Goal: Task Accomplishment & Management: Manage account settings

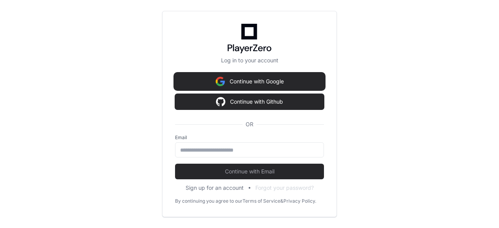
click at [275, 78] on button "Continue with Google" at bounding box center [249, 82] width 149 height 16
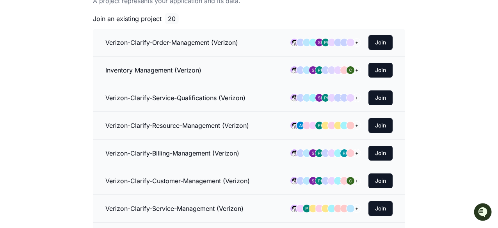
scroll to position [60, 0]
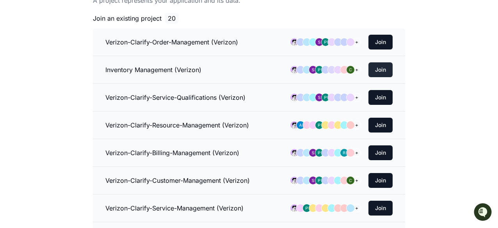
click at [377, 69] on button "Join" at bounding box center [380, 69] width 24 height 15
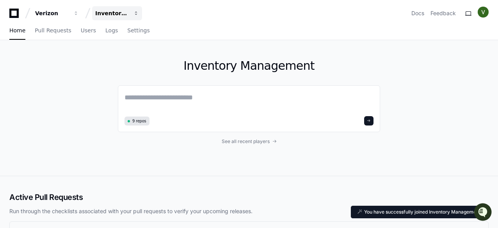
click at [110, 16] on div "Inventory Management" at bounding box center [112, 13] width 34 height 8
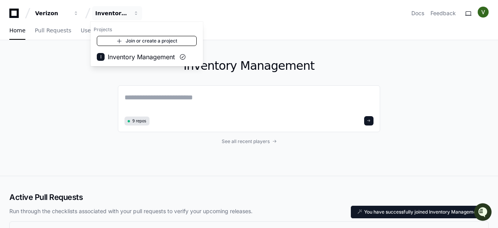
click at [123, 39] on link "Join or create a project" at bounding box center [147, 41] width 100 height 10
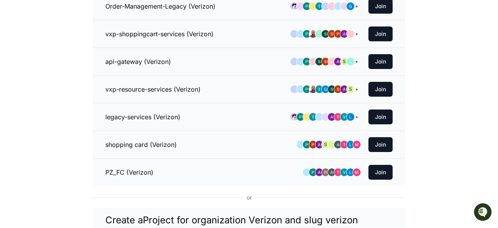
scroll to position [439, 0]
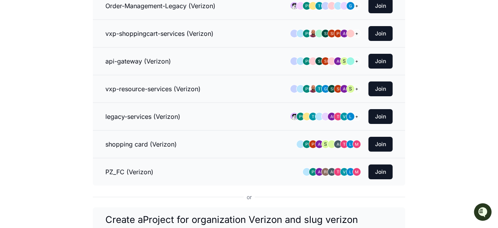
click at [254, 173] on li "PZ_FC (Verizon) Join" at bounding box center [249, 172] width 312 height 28
click at [249, 194] on span "or" at bounding box center [248, 198] width 11 height 8
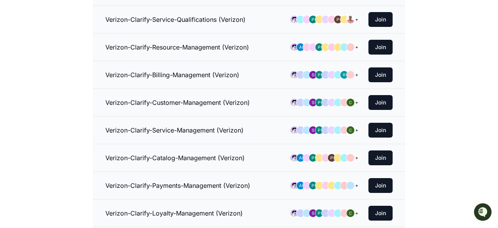
scroll to position [118, 0]
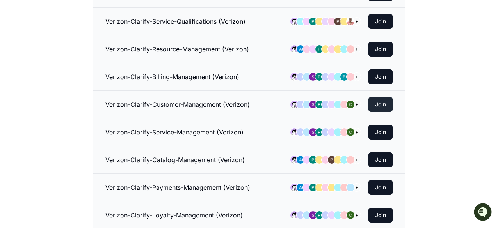
click at [384, 105] on button "Join" at bounding box center [380, 104] width 24 height 15
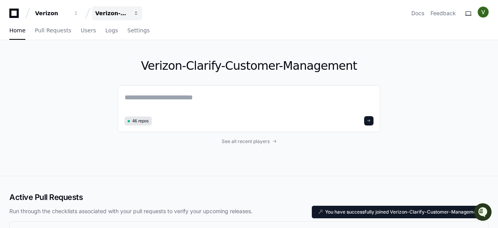
click at [110, 12] on div "Verizon-Clarify-Customer-Management" at bounding box center [112, 13] width 34 height 8
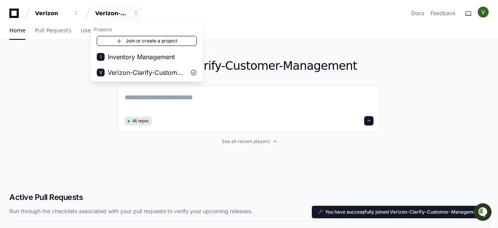
click at [122, 40] on span at bounding box center [119, 41] width 6 height 6
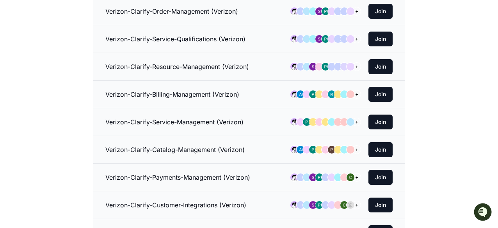
scroll to position [101, 0]
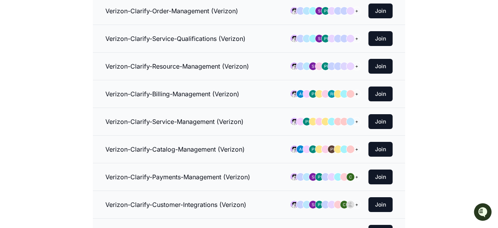
click at [166, 68] on h3 "Verizon-Clarify-Resource-Management (Verizon)" at bounding box center [177, 66] width 144 height 9
click at [378, 60] on button "Join" at bounding box center [380, 66] width 24 height 15
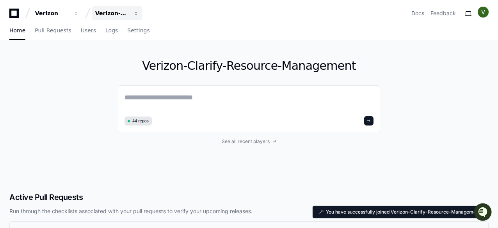
click at [112, 12] on div "Verizon-Clarify-Resource-Management" at bounding box center [112, 13] width 34 height 8
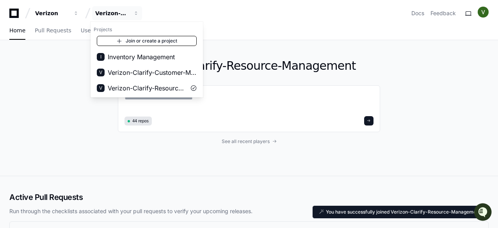
click at [128, 40] on link "Join or create a project" at bounding box center [147, 41] width 100 height 10
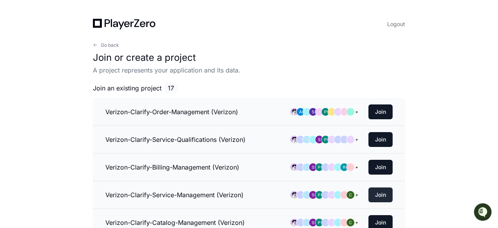
click at [377, 190] on button "Join" at bounding box center [380, 195] width 24 height 15
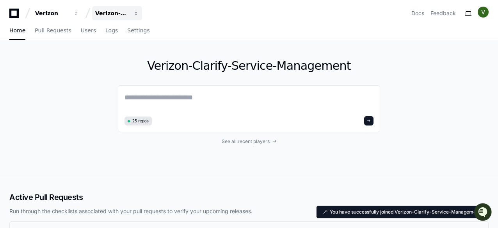
click at [111, 13] on div "Verizon-Clarify-Service-Management" at bounding box center [112, 13] width 34 height 8
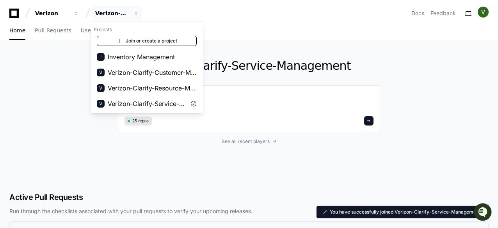
click at [116, 39] on span at bounding box center [119, 41] width 6 height 6
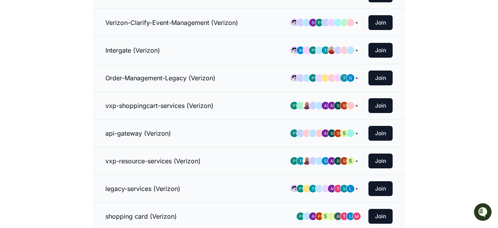
scroll to position [278, 0]
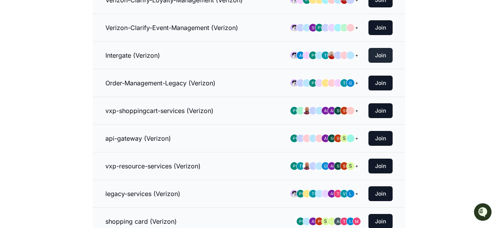
click at [380, 55] on button "Join" at bounding box center [380, 55] width 24 height 15
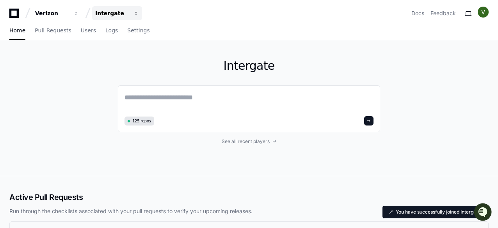
click at [126, 13] on div "Intergate" at bounding box center [112, 13] width 34 height 8
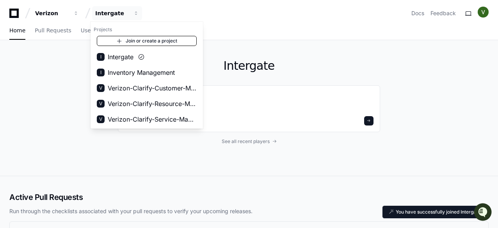
click at [119, 40] on span at bounding box center [119, 41] width 6 height 6
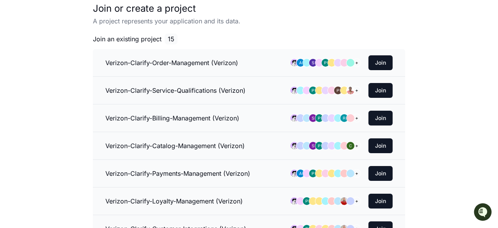
scroll to position [49, 0]
click at [378, 92] on button "Join" at bounding box center [380, 90] width 24 height 15
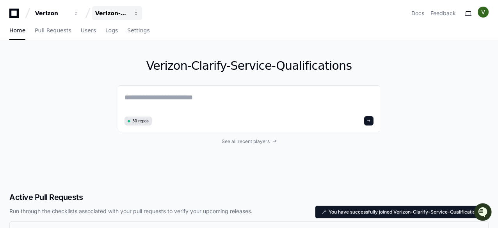
click at [114, 15] on div "Verizon-Clarify-Service-Qualifications" at bounding box center [112, 13] width 34 height 8
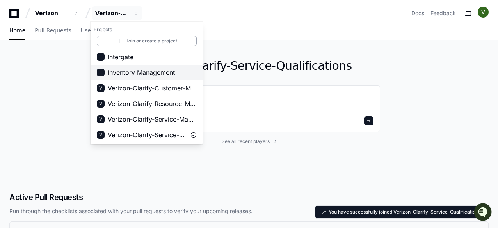
click at [126, 70] on span "Inventory Management" at bounding box center [141, 72] width 67 height 9
